Goal: Task Accomplishment & Management: Use online tool/utility

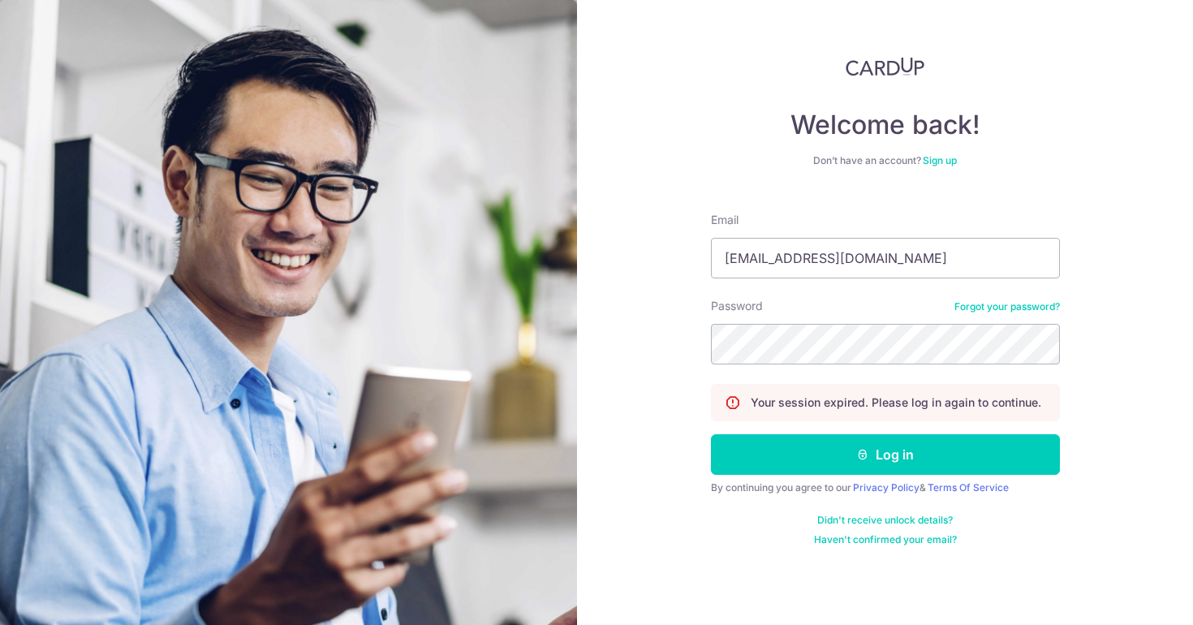
type input "[EMAIL_ADDRESS][DOMAIN_NAME]"
click at [885, 454] on button "Log in" at bounding box center [885, 454] width 349 height 41
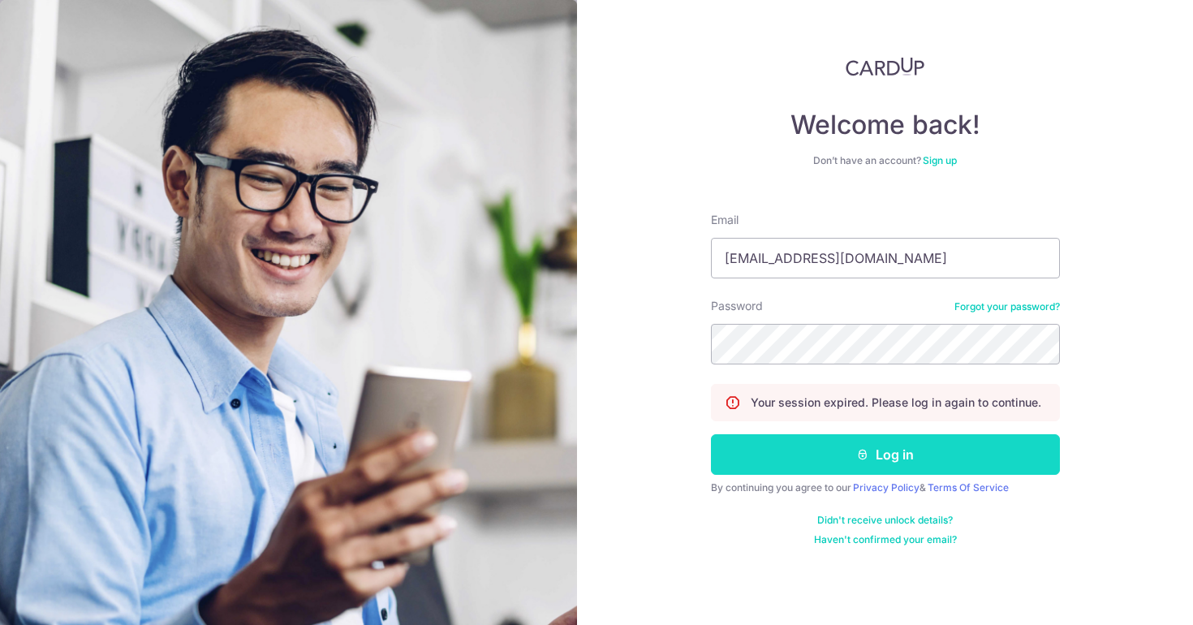
click at [798, 458] on button "Log in" at bounding box center [885, 454] width 349 height 41
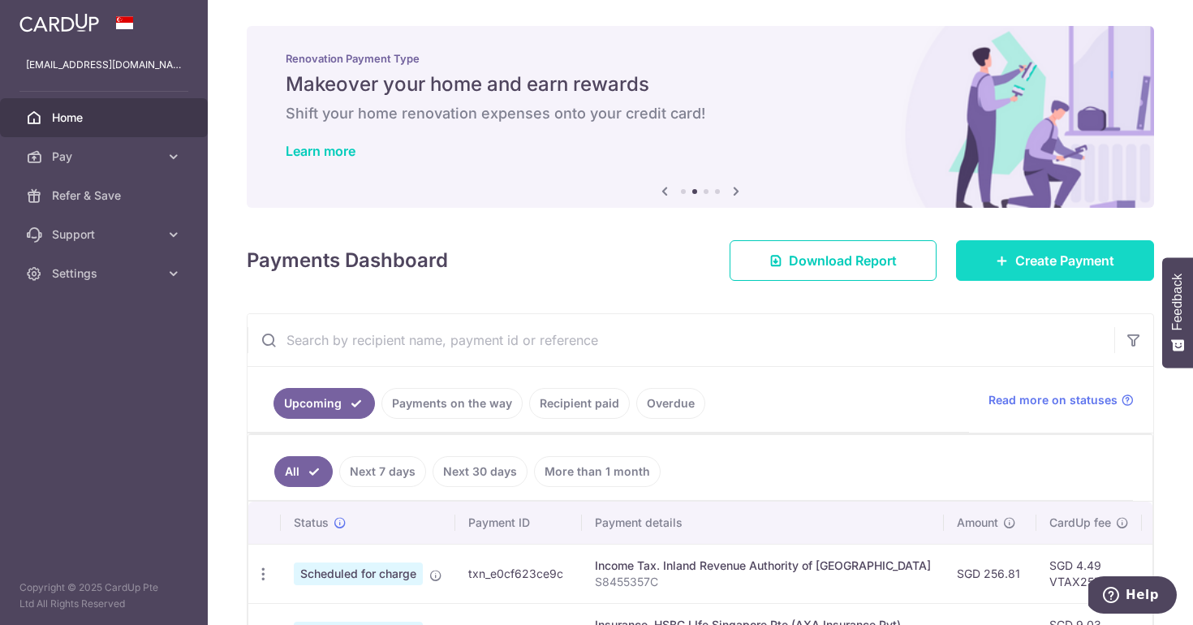
click at [1005, 260] on icon at bounding box center [1002, 260] width 13 height 13
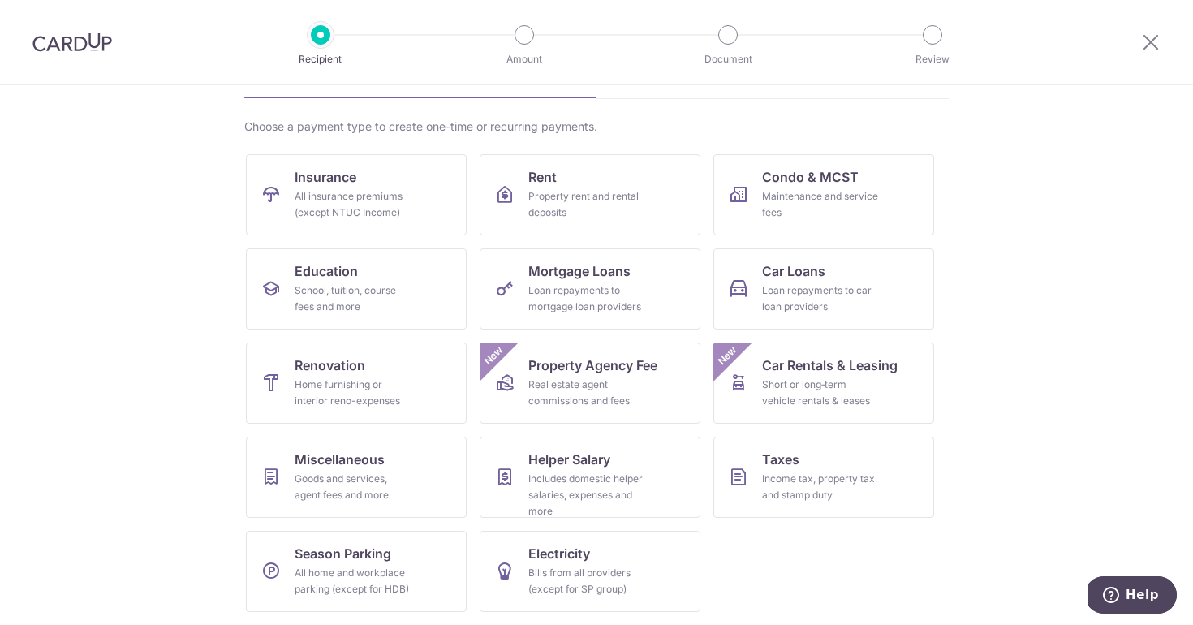
scroll to position [101, 0]
